Goal: Find specific page/section: Find specific page/section

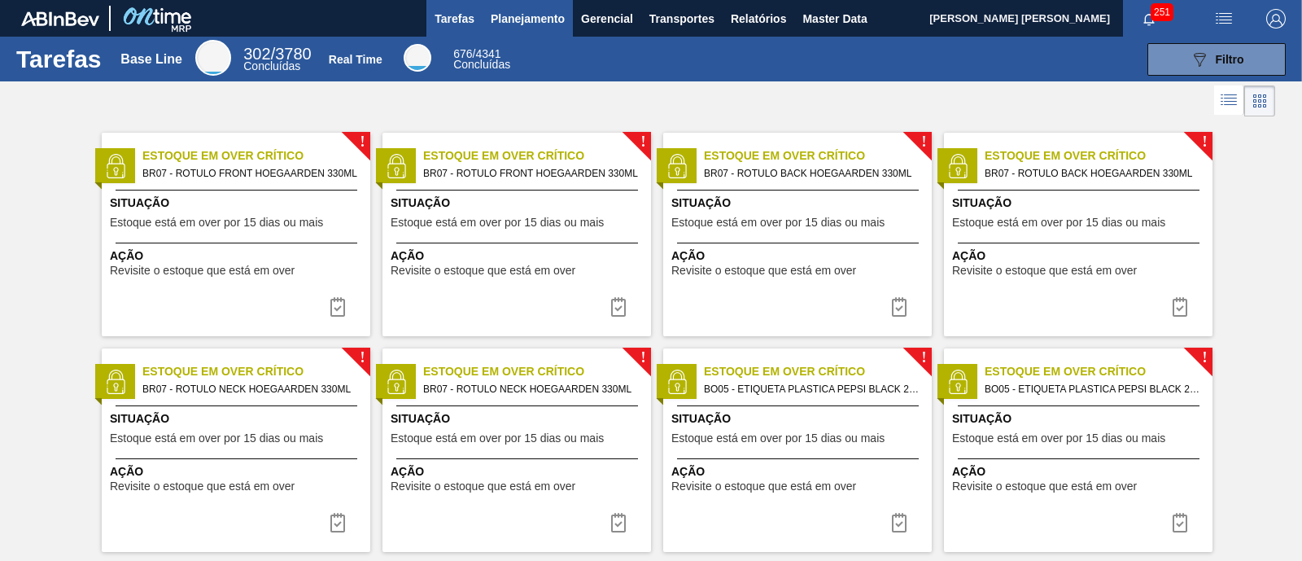
click at [536, 22] on span "Planejamento" at bounding box center [528, 19] width 74 height 20
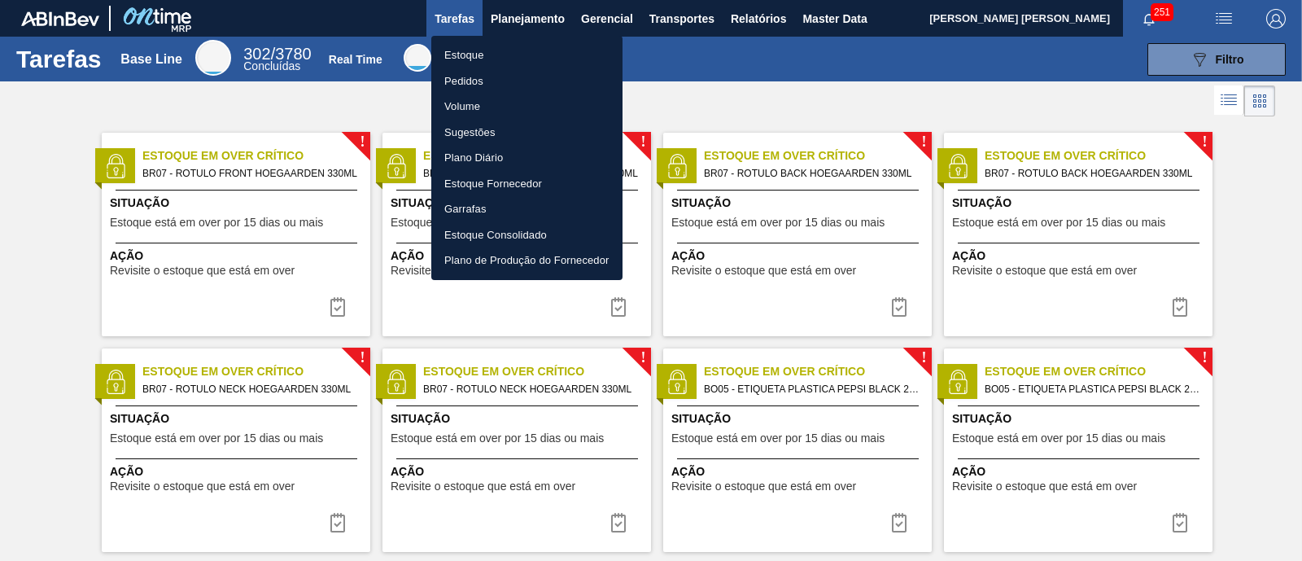
click at [510, 49] on li "Estoque" at bounding box center [526, 55] width 191 height 26
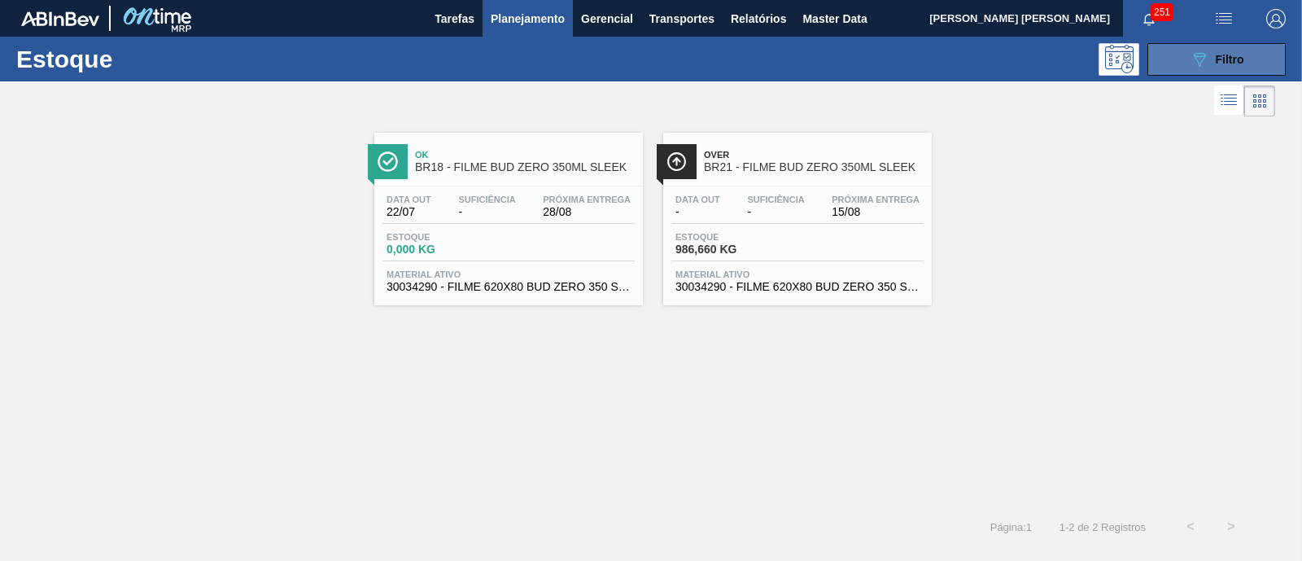
click at [1174, 61] on button "089F7B8B-B2A5-4AFE-B5C0-19BA573D28AC Filtro" at bounding box center [1217, 59] width 138 height 33
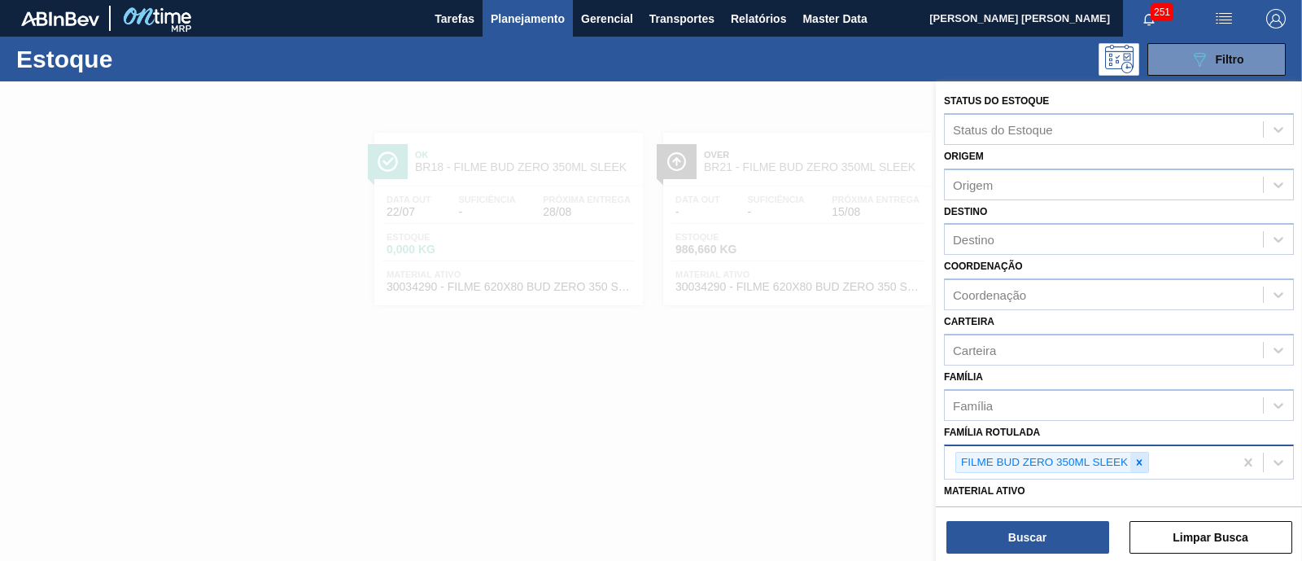
click at [1140, 457] on icon at bounding box center [1139, 462] width 11 height 11
click at [1140, 453] on div "Família Rotulada" at bounding box center [1104, 461] width 318 height 24
paste Rotulada "CAIXA CARTÃO SPATEN 473ML"
type Rotulada "CAIXA CARTÃO SPATEN 473ML"
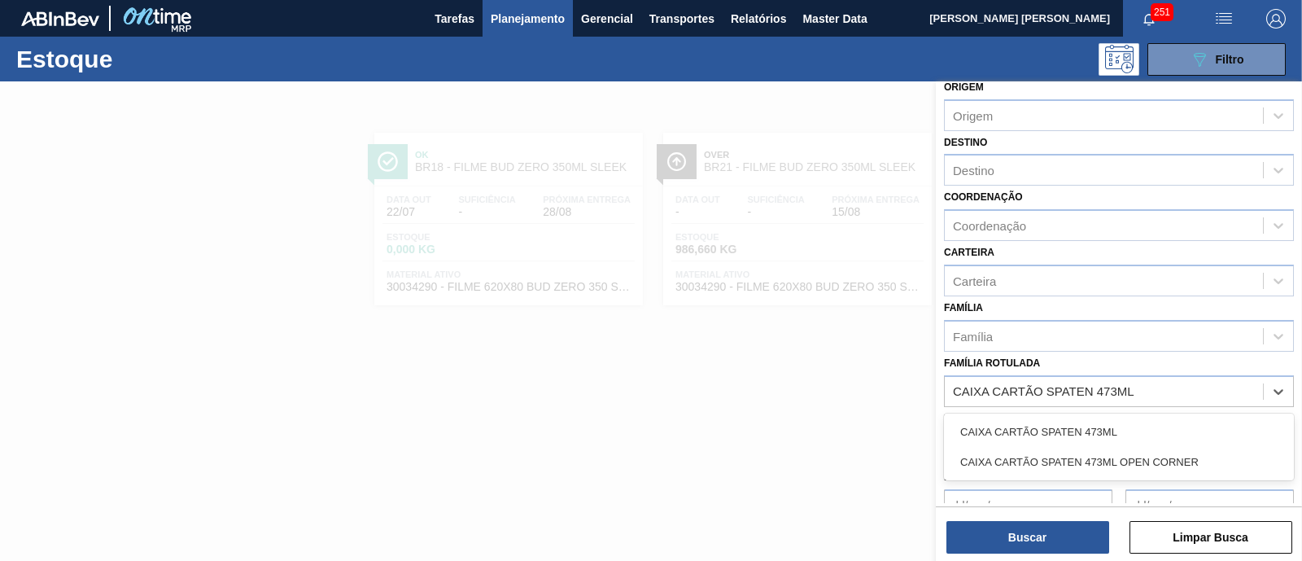
scroll to position [101, 0]
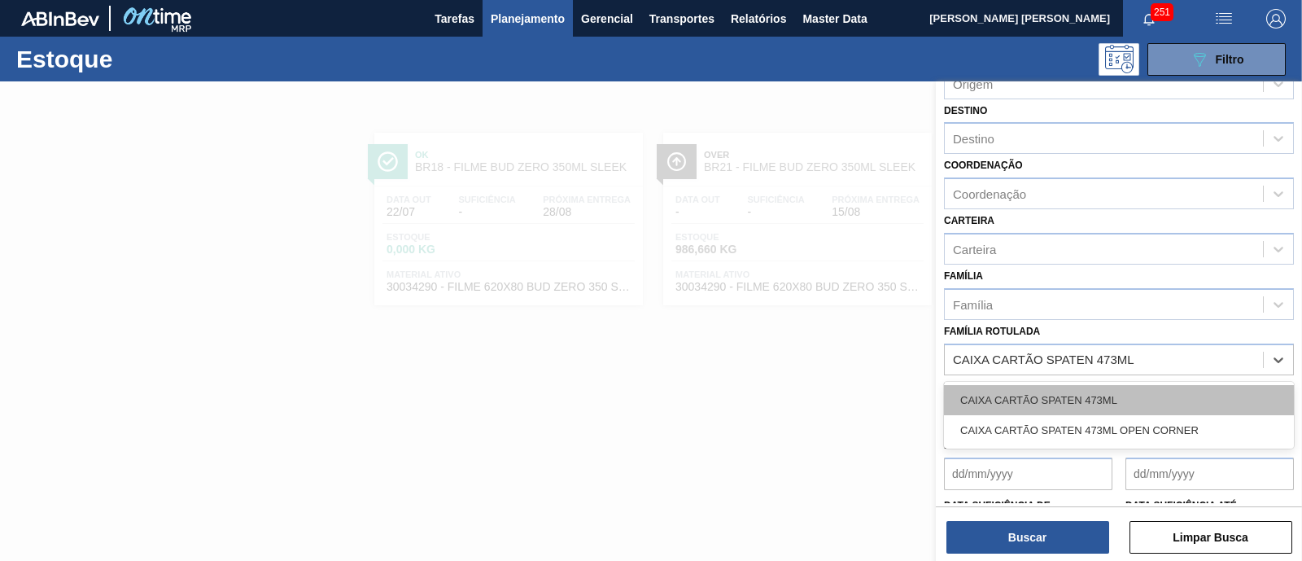
click at [1105, 389] on div "CAIXA CARTÃO SPATEN 473ML" at bounding box center [1119, 400] width 350 height 30
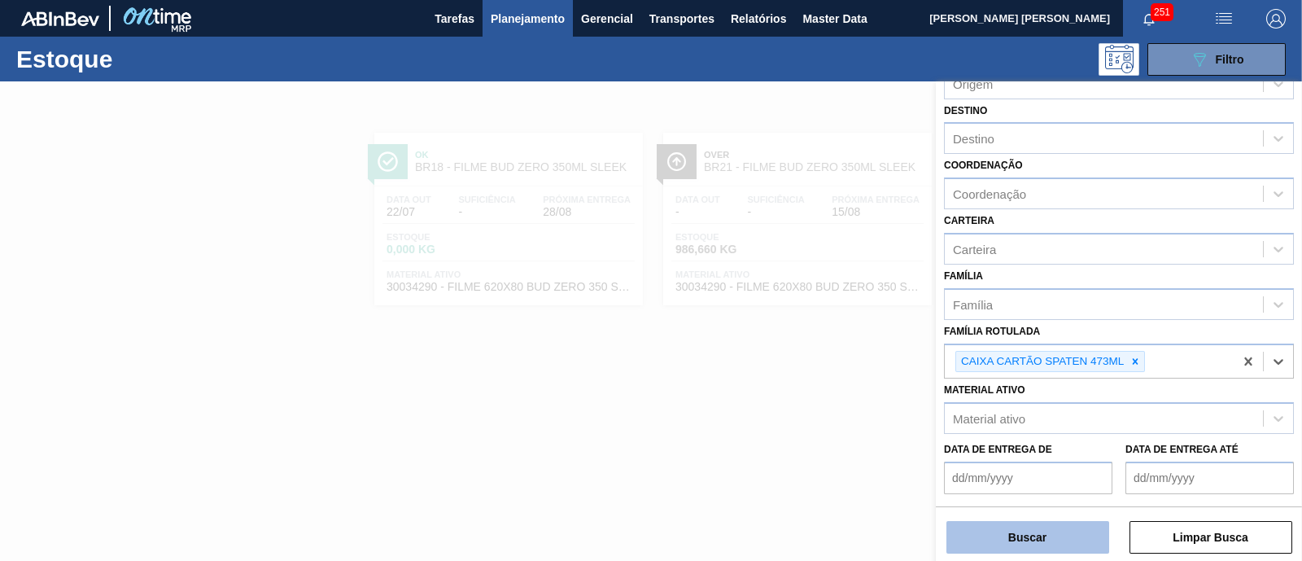
click at [1073, 529] on button "Buscar" at bounding box center [1028, 537] width 163 height 33
